Goal: Complete application form

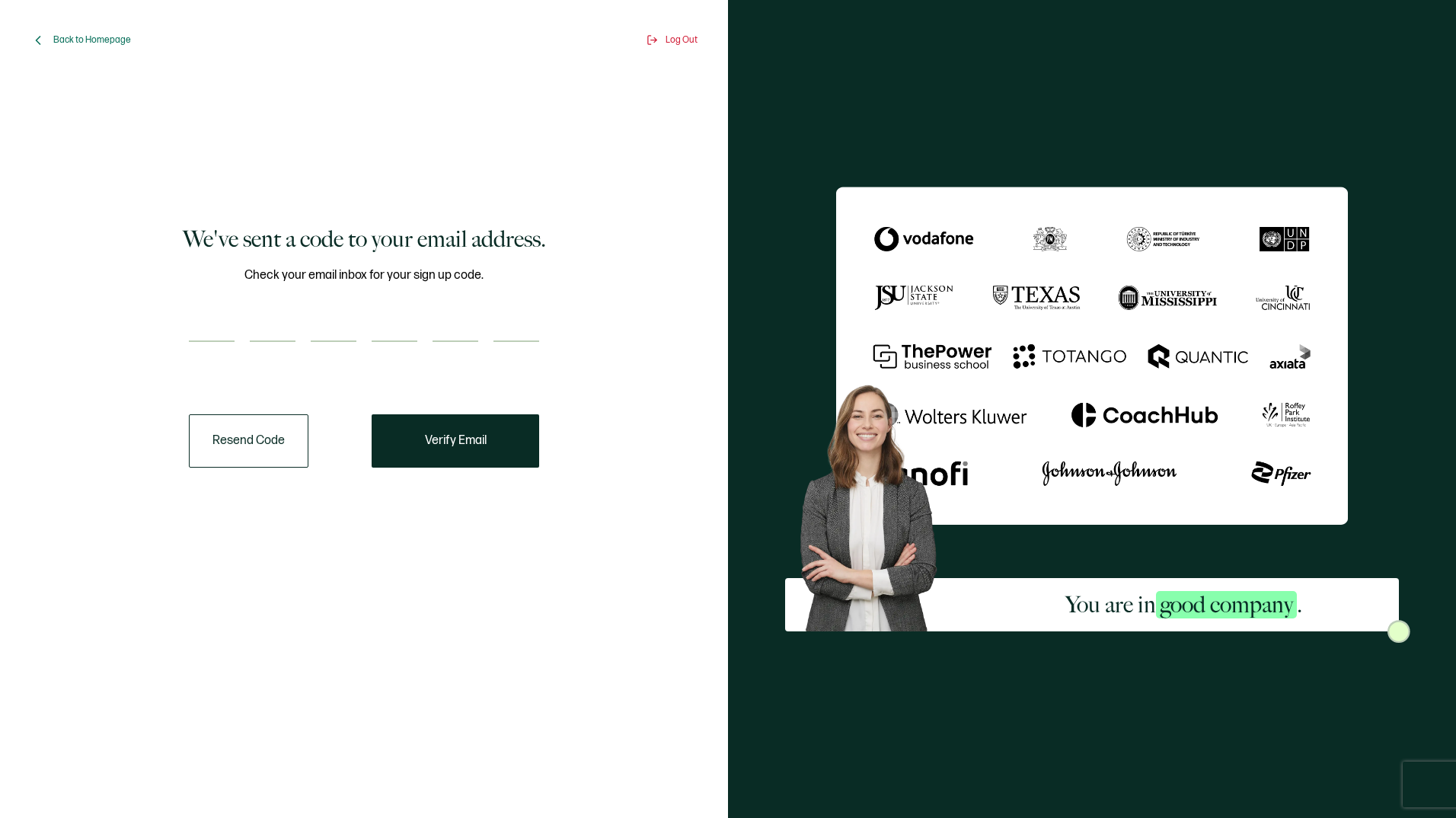
click at [194, 320] on input "number" at bounding box center [211, 326] width 46 height 30
type input "3"
type input "7"
type input "1"
type input "2"
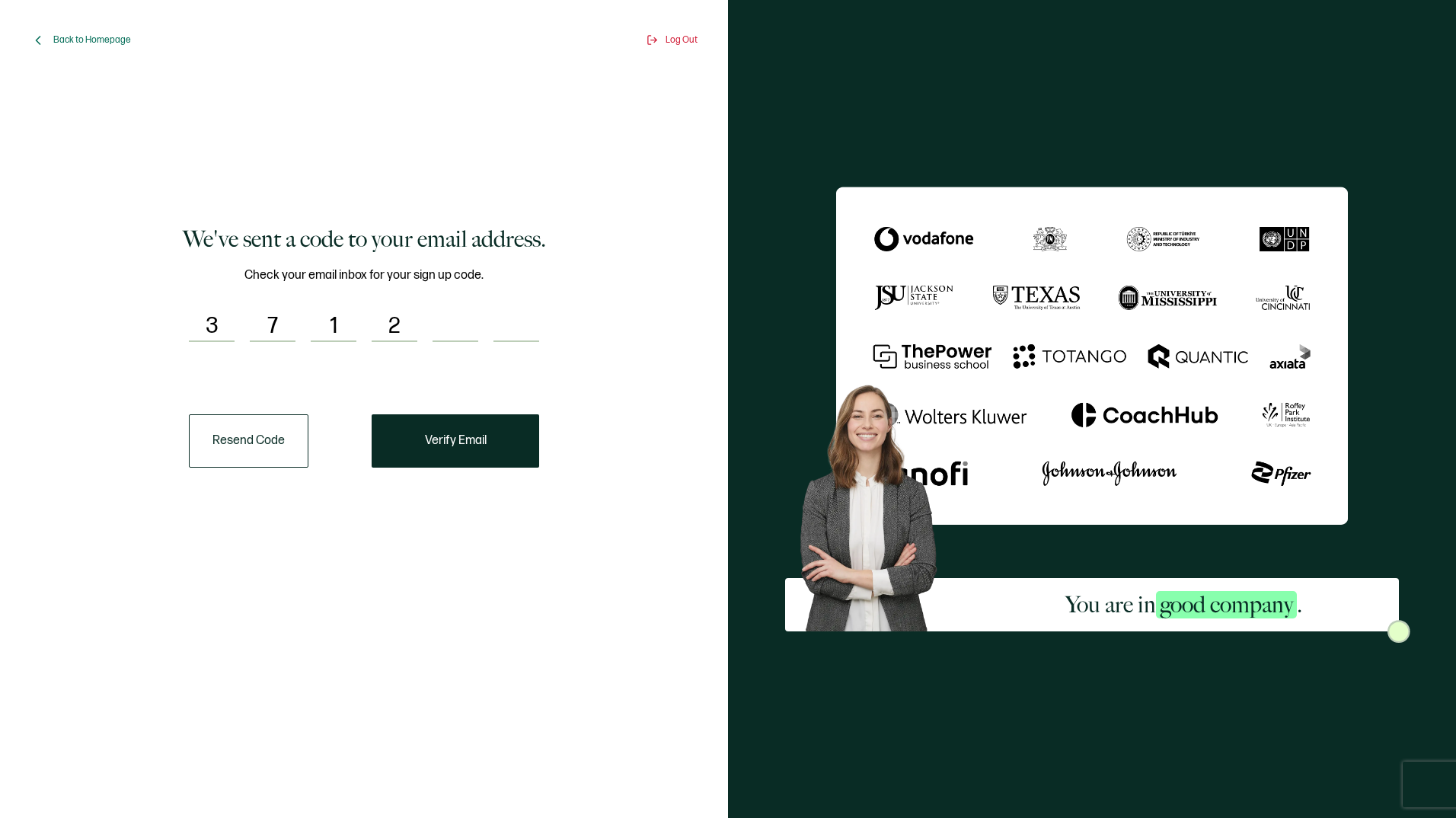
type input "4"
type input "3"
click at [439, 431] on button "Verify Email" at bounding box center [455, 441] width 168 height 53
